Goal: Task Accomplishment & Management: Use online tool/utility

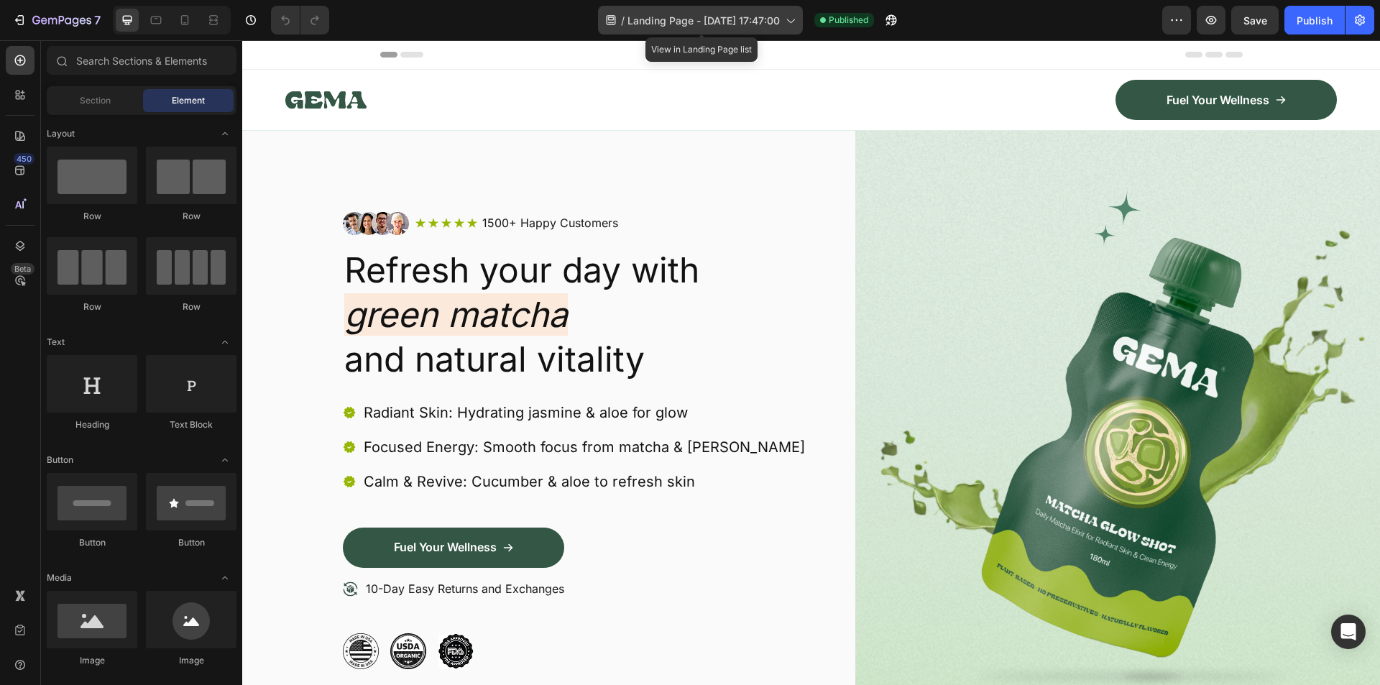
click at [720, 24] on span "Landing Page - Aug 26, 17:47:00" at bounding box center [704, 20] width 152 height 15
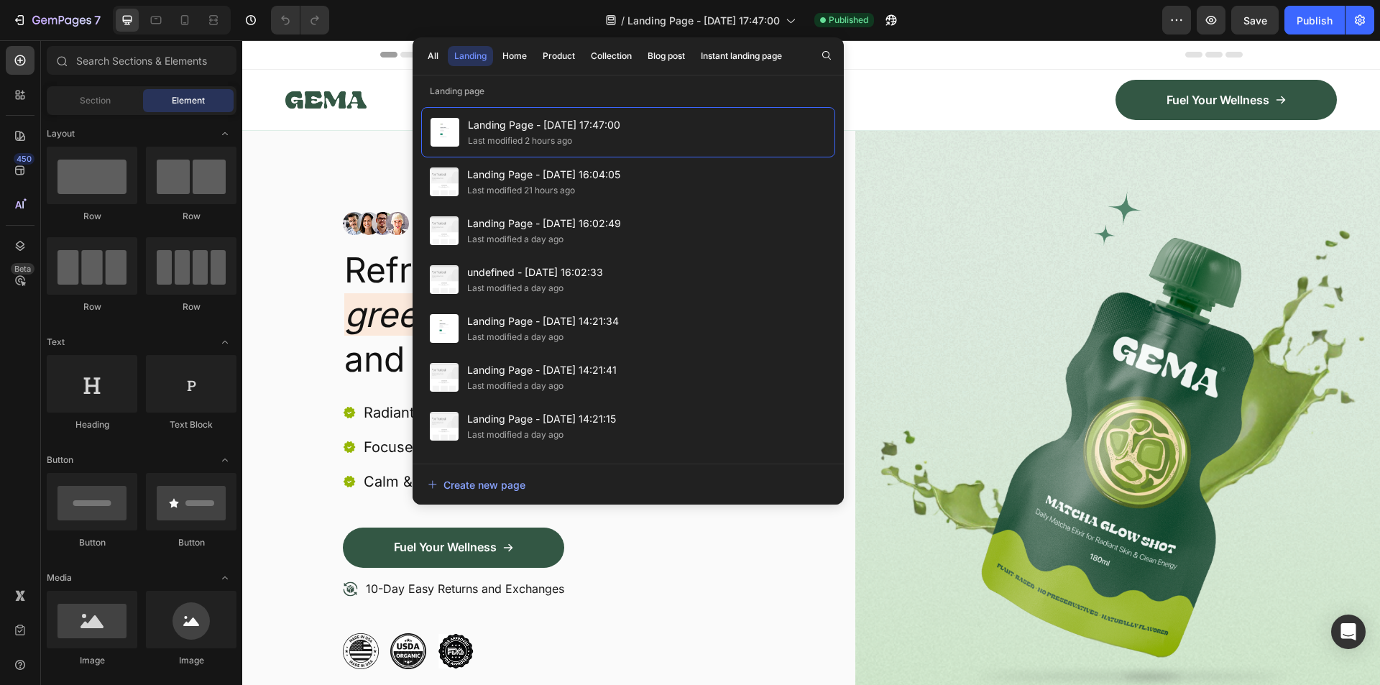
click at [953, 47] on div "Header" at bounding box center [811, 54] width 863 height 29
click at [1168, 21] on button "button" at bounding box center [1177, 20] width 29 height 29
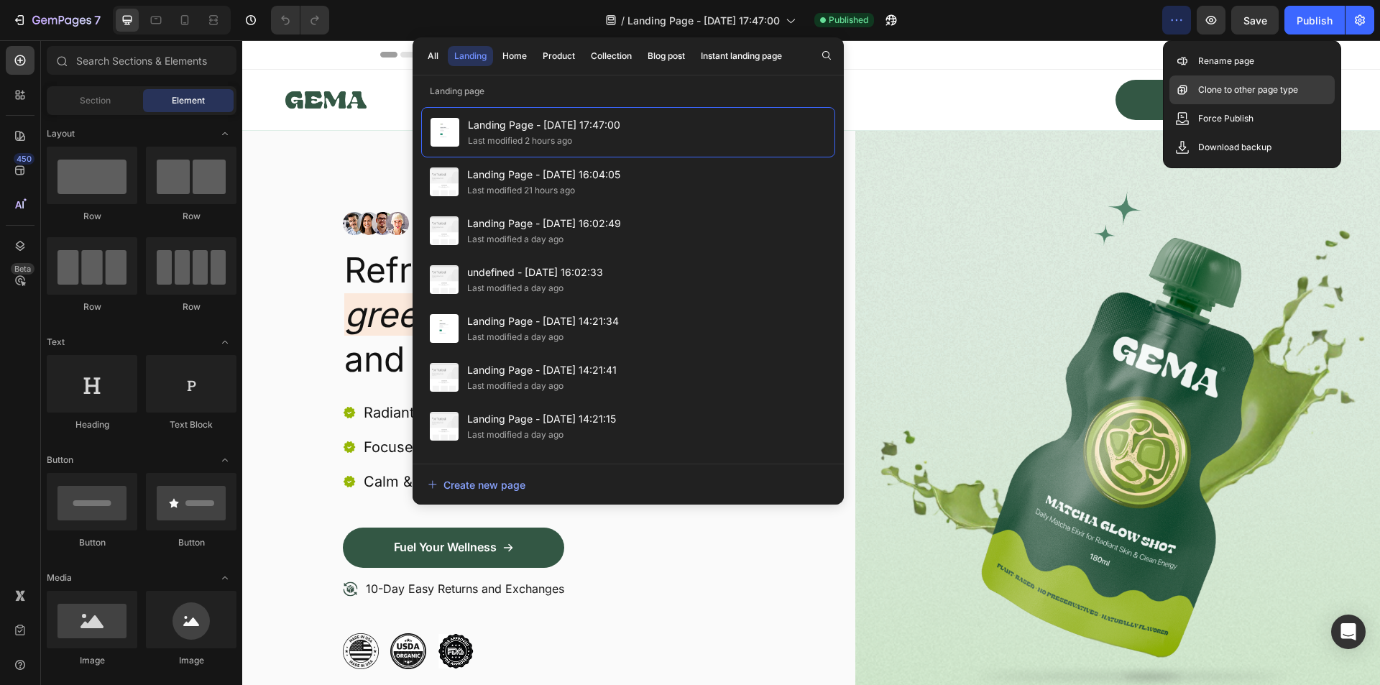
click at [1244, 86] on p "Clone to other page type" at bounding box center [1248, 90] width 100 height 14
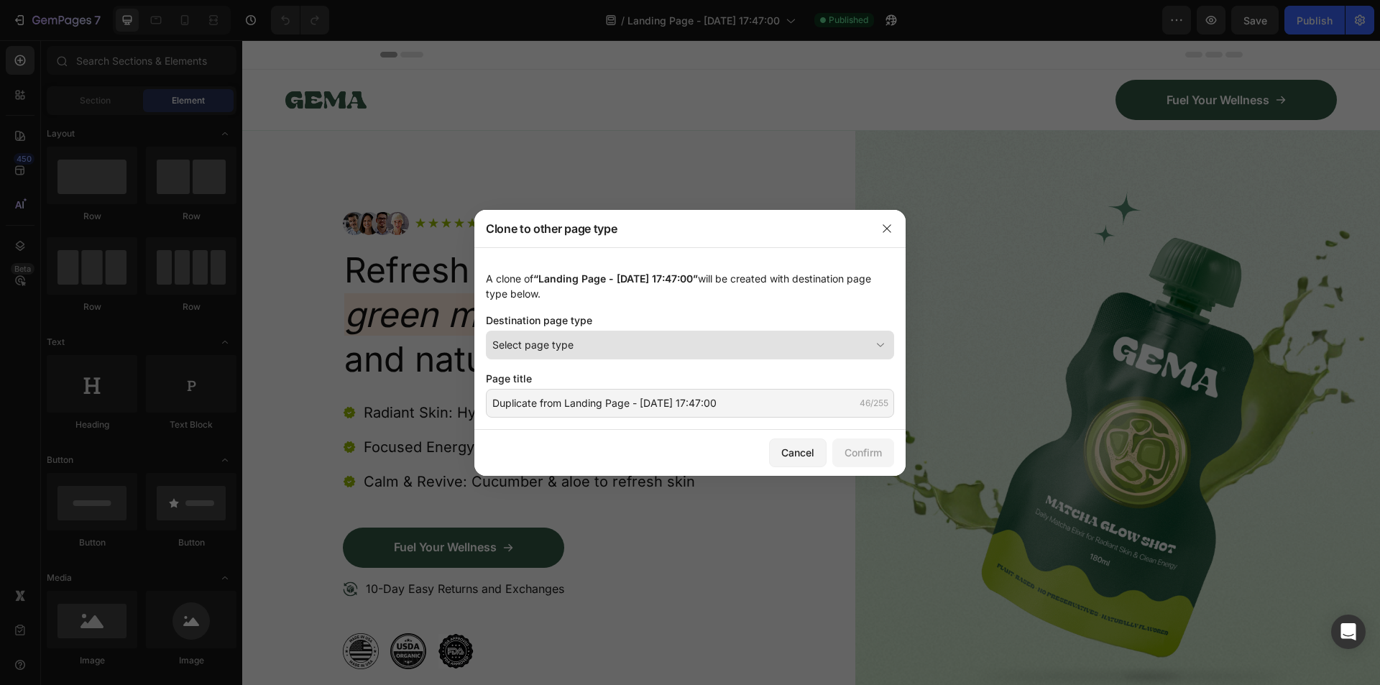
click at [654, 343] on div "Select page type" at bounding box center [681, 344] width 378 height 15
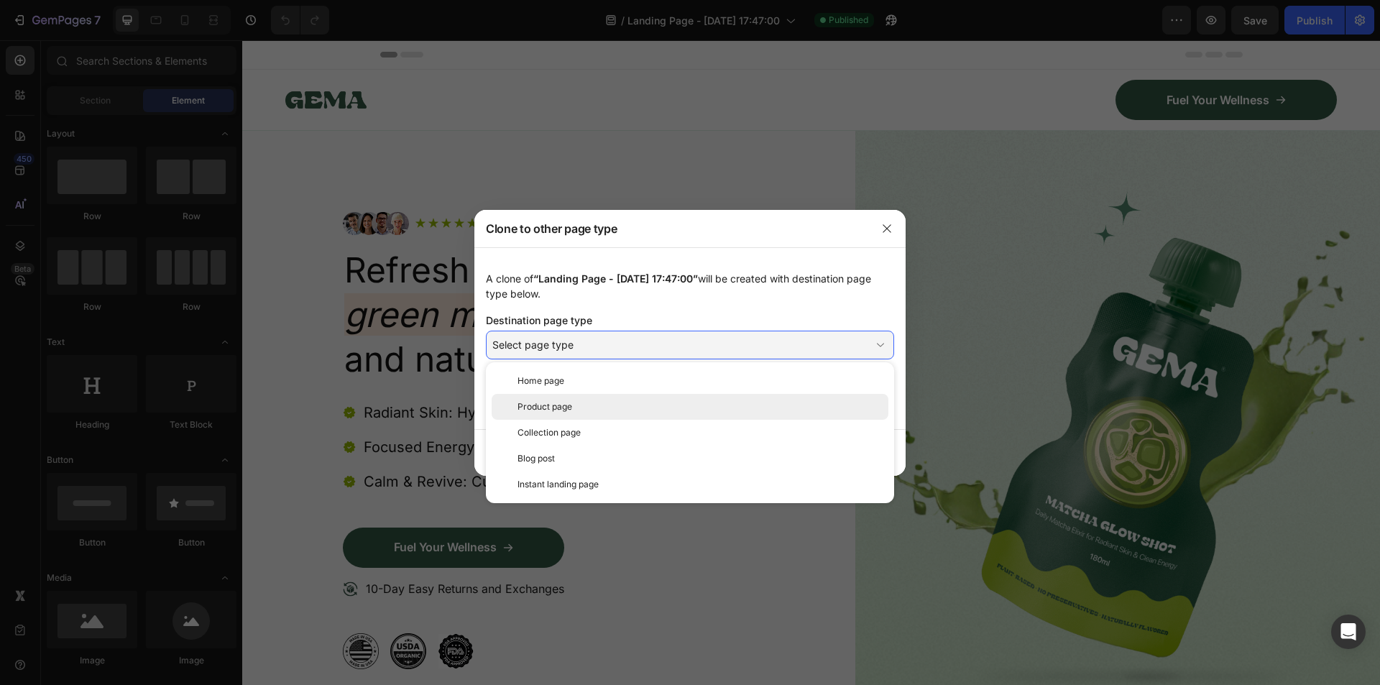
click at [570, 409] on span "Product page" at bounding box center [545, 406] width 55 height 13
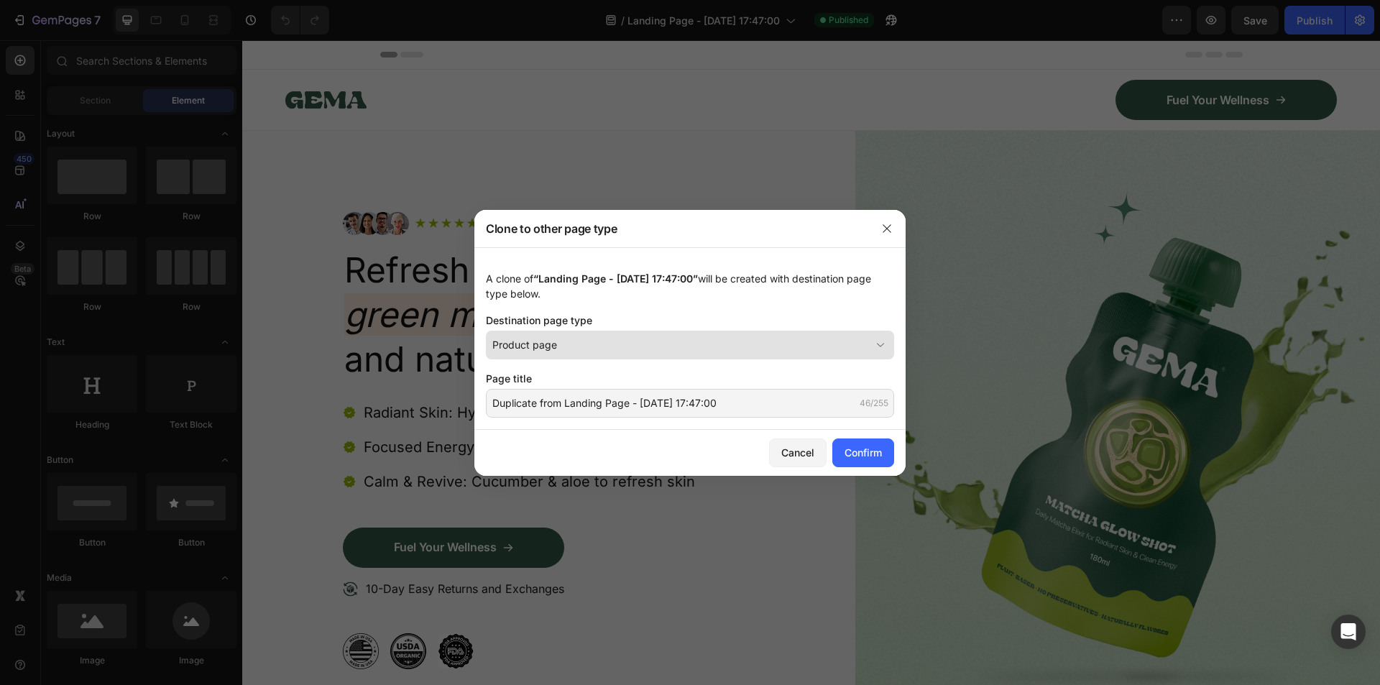
click at [596, 334] on button "Product page" at bounding box center [690, 345] width 408 height 29
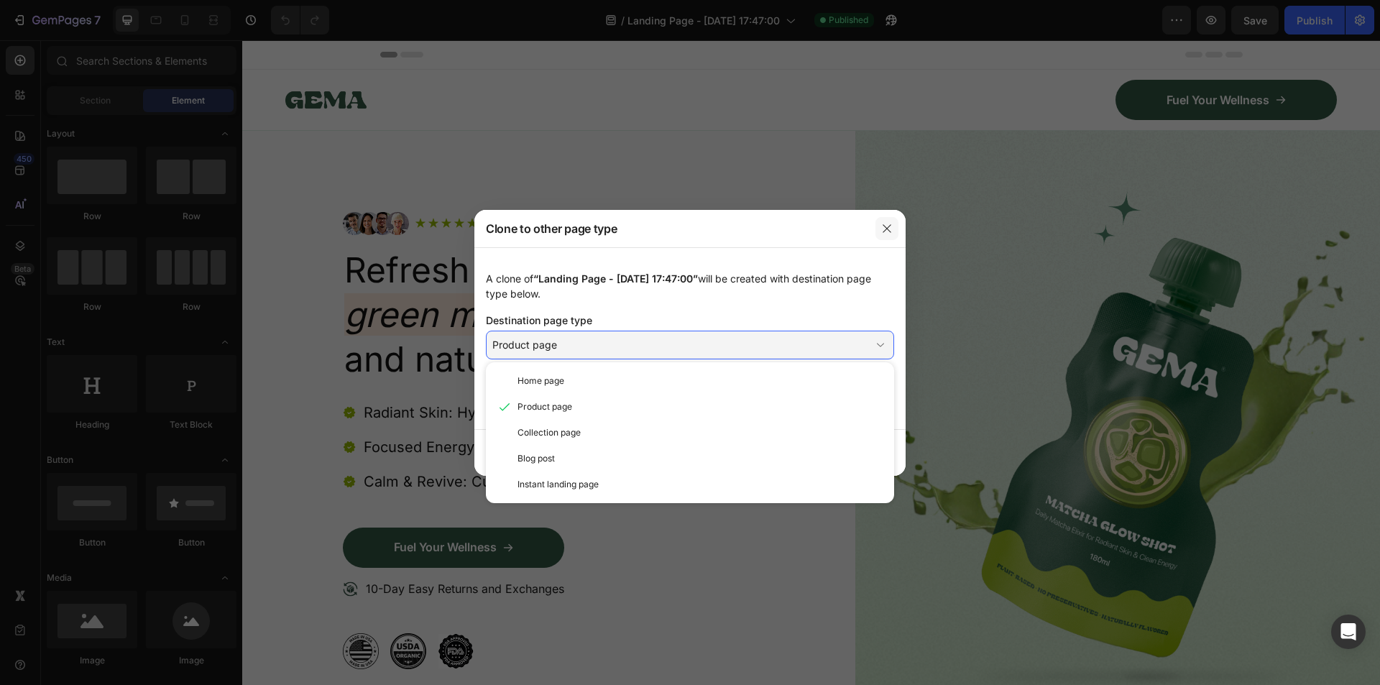
click at [891, 228] on icon "button" at bounding box center [887, 229] width 12 height 12
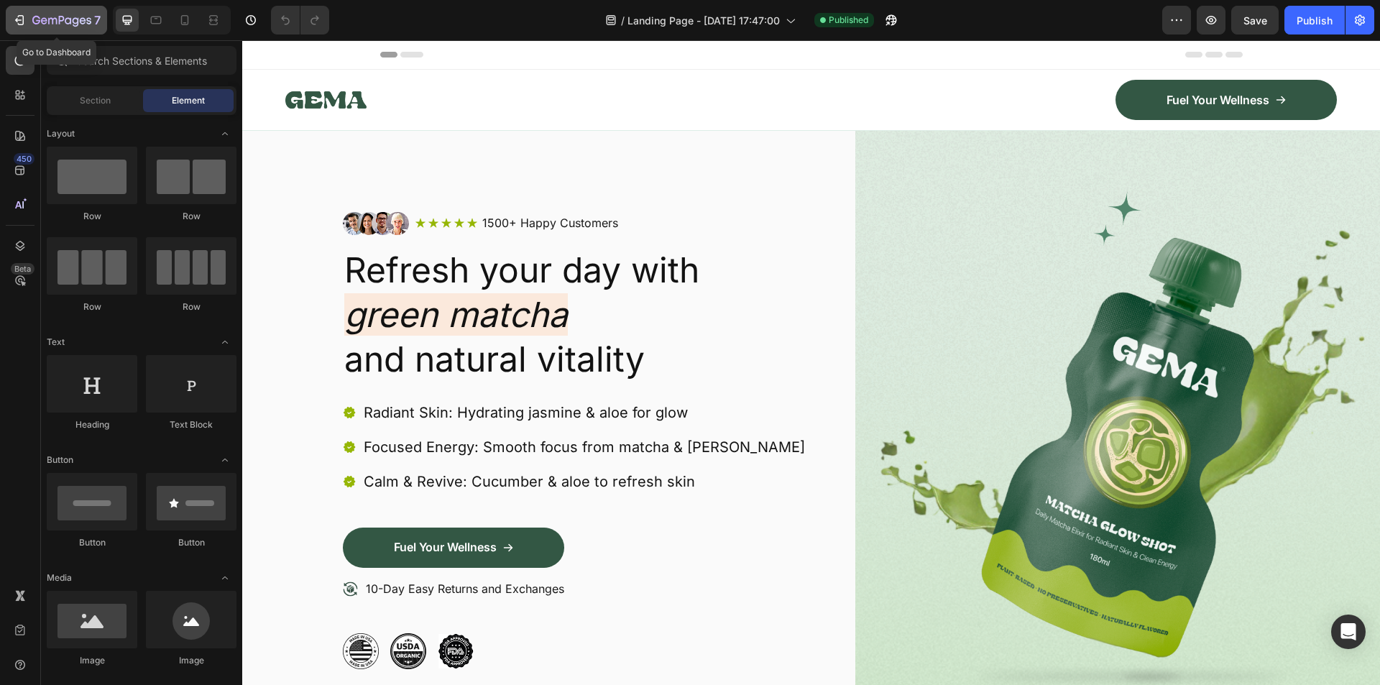
click at [20, 15] on icon "button" at bounding box center [21, 20] width 6 height 10
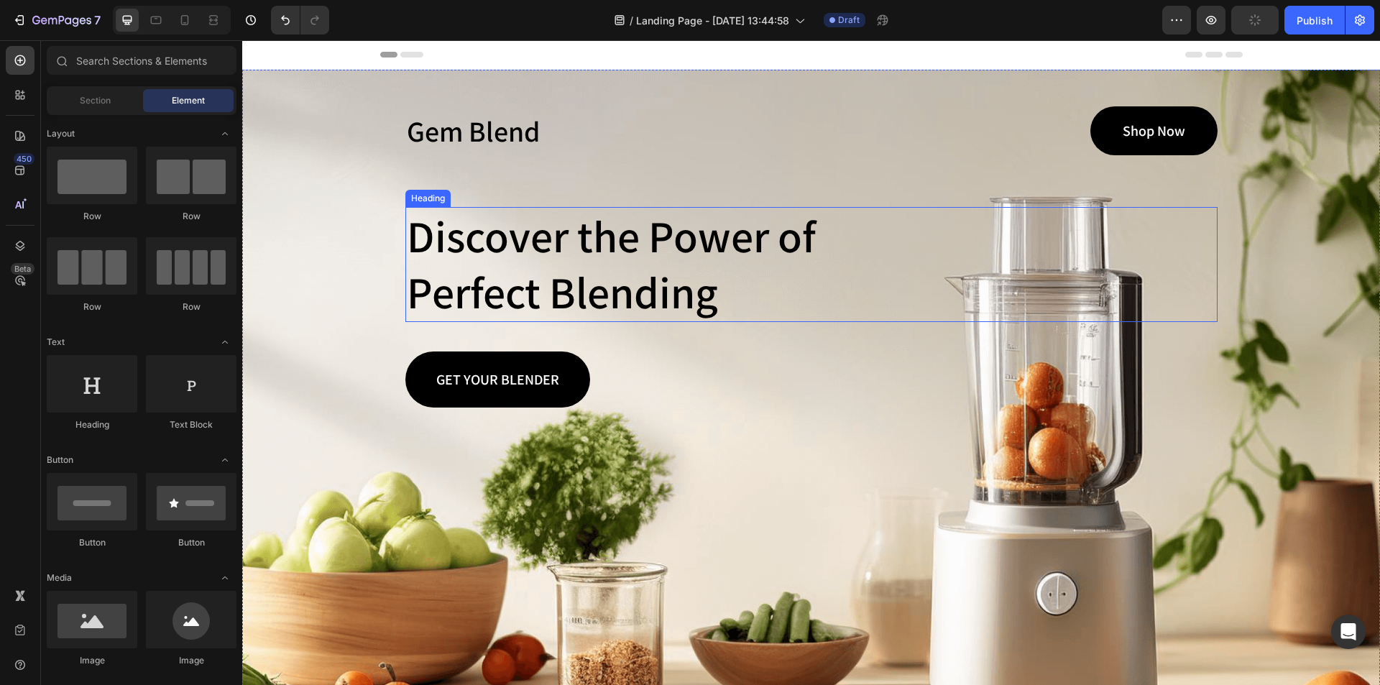
click at [610, 252] on h2 "Discover the Power of Perfect Blending" at bounding box center [627, 264] width 444 height 115
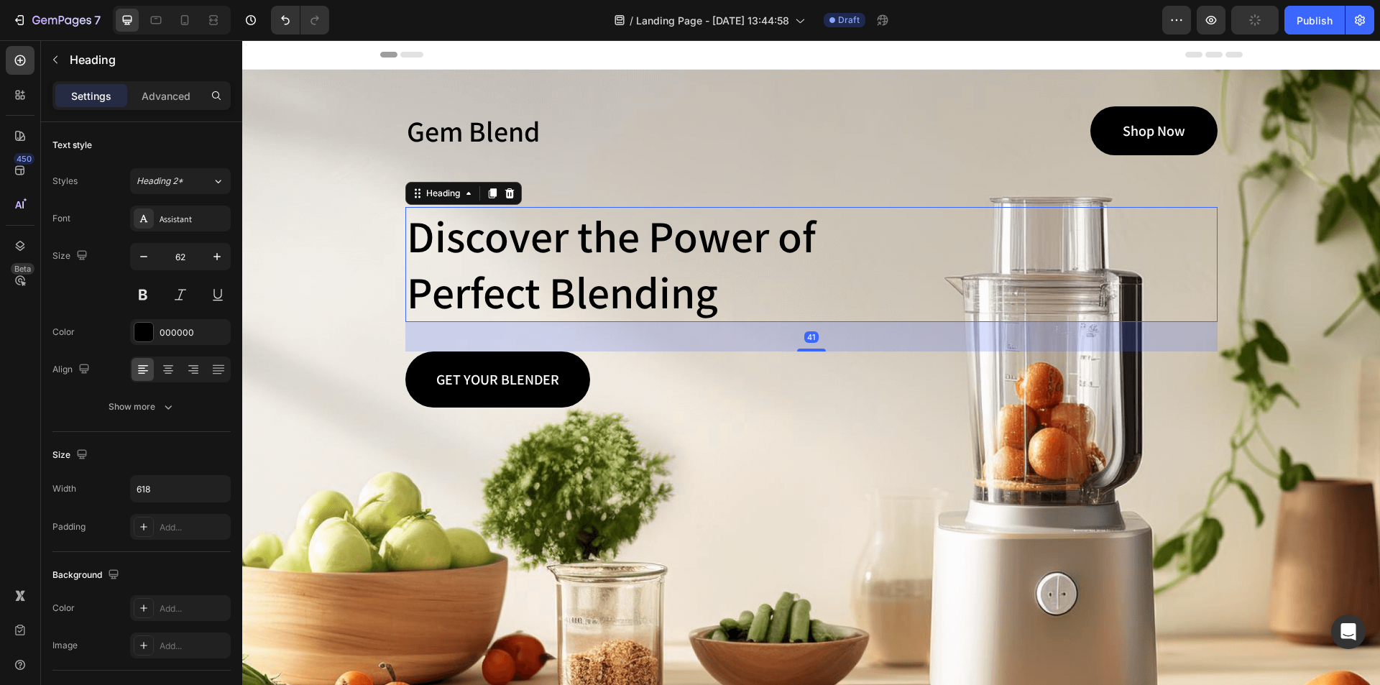
click at [610, 252] on p "Discover the Power of Perfect Blending" at bounding box center [627, 264] width 441 height 112
